Goal: Understand site structure: Understand site structure

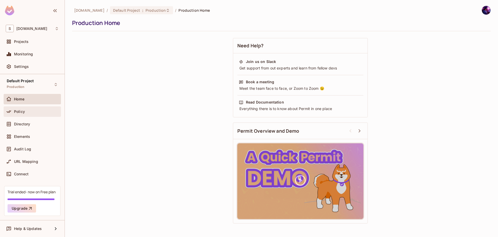
click at [29, 111] on div "Policy" at bounding box center [36, 111] width 45 height 4
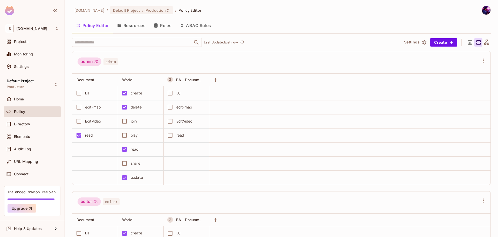
click at [165, 31] on button "Roles" at bounding box center [163, 25] width 26 height 13
click at [165, 29] on button "Roles" at bounding box center [163, 25] width 26 height 13
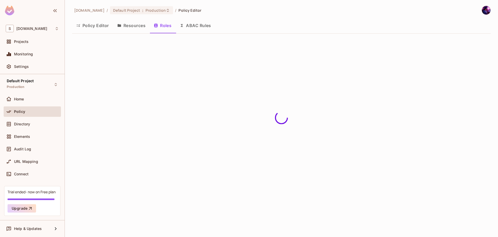
click at [165, 29] on button "Roles" at bounding box center [163, 25] width 26 height 13
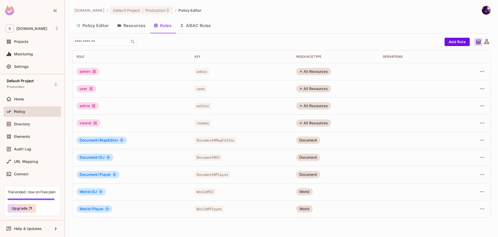
click at [125, 26] on button "Resources" at bounding box center [131, 25] width 37 height 13
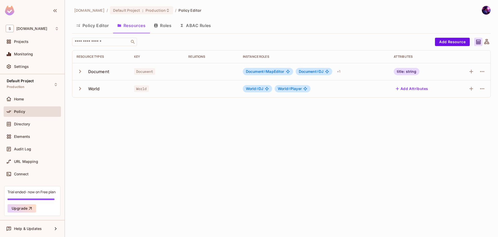
drag, startPoint x: 76, startPoint y: 28, endPoint x: 80, endPoint y: 25, distance: 5.1
click at [75, 26] on button "Policy Editor" at bounding box center [92, 25] width 41 height 13
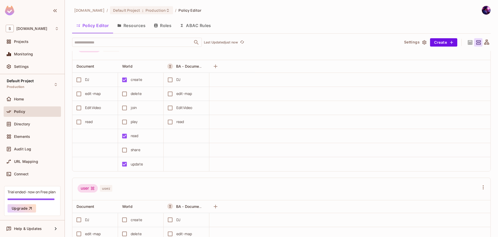
scroll to position [260, 0]
